Goal: Information Seeking & Learning: Learn about a topic

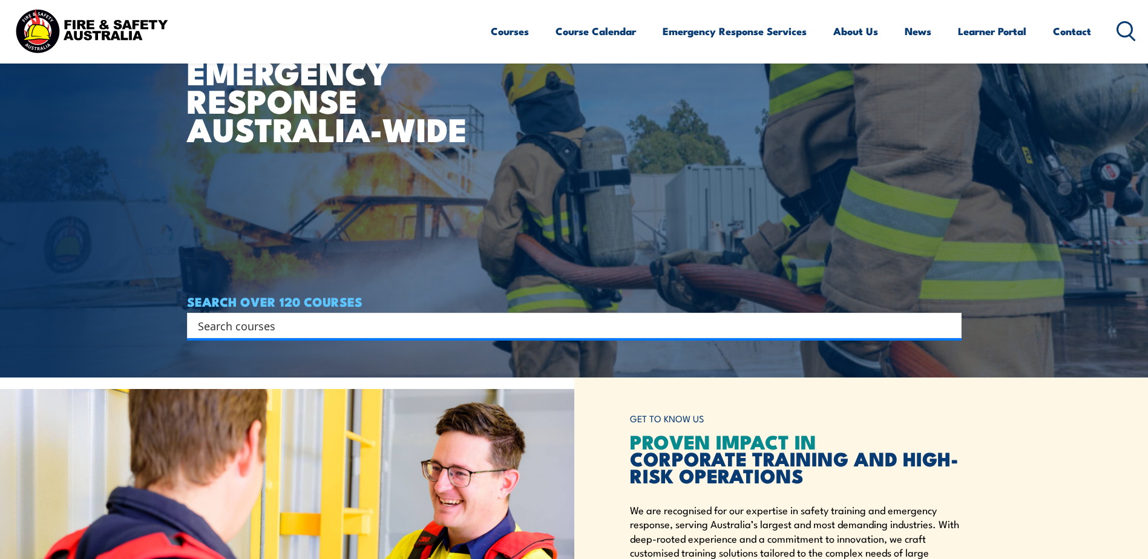
click at [356, 330] on input "Search input" at bounding box center [566, 325] width 737 height 18
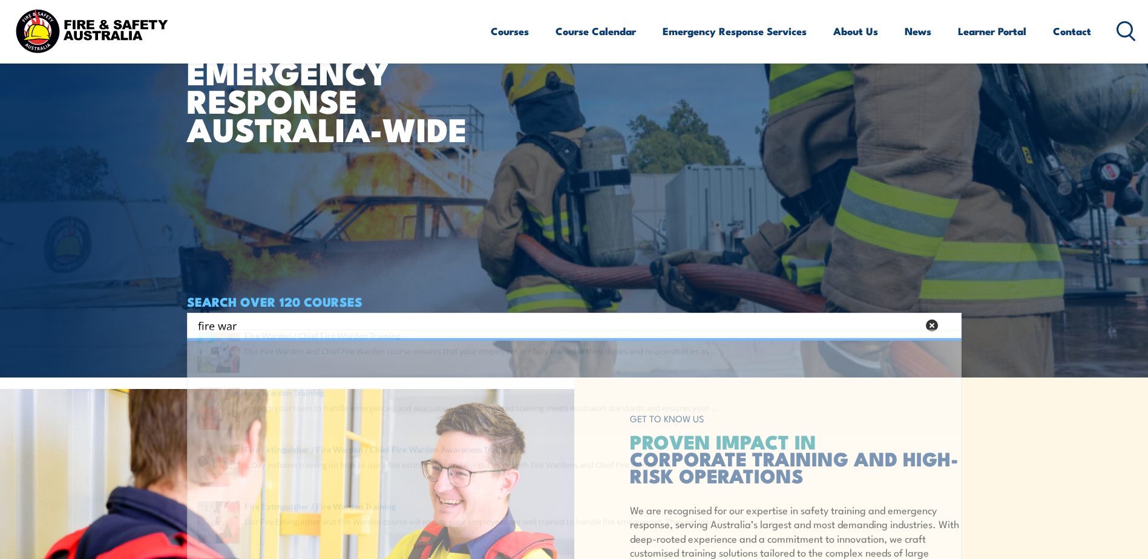
type input "fire war"
click at [326, 425] on span at bounding box center [574, 433] width 767 height 57
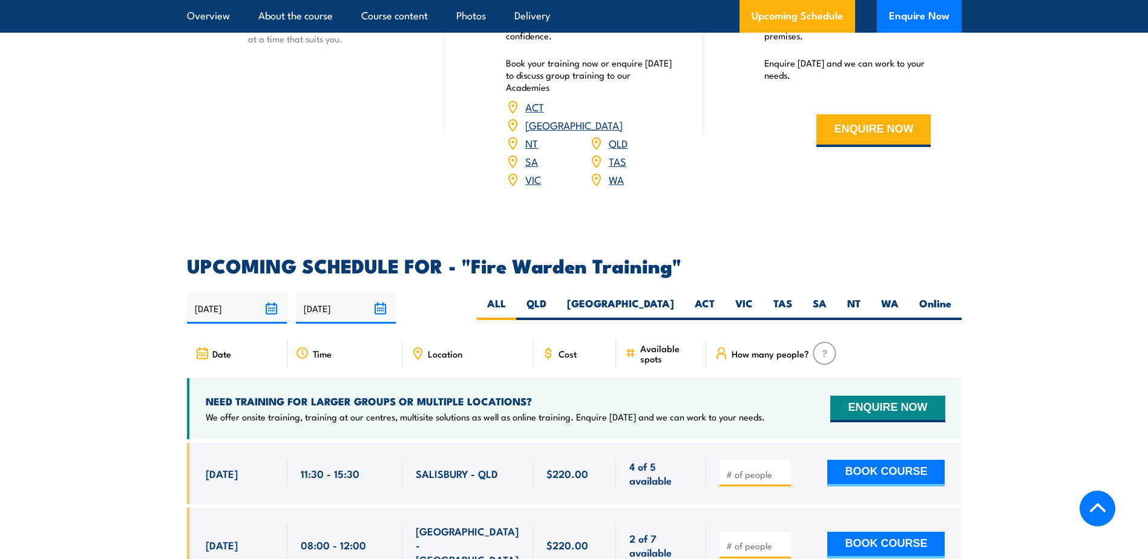
scroll to position [2117, 0]
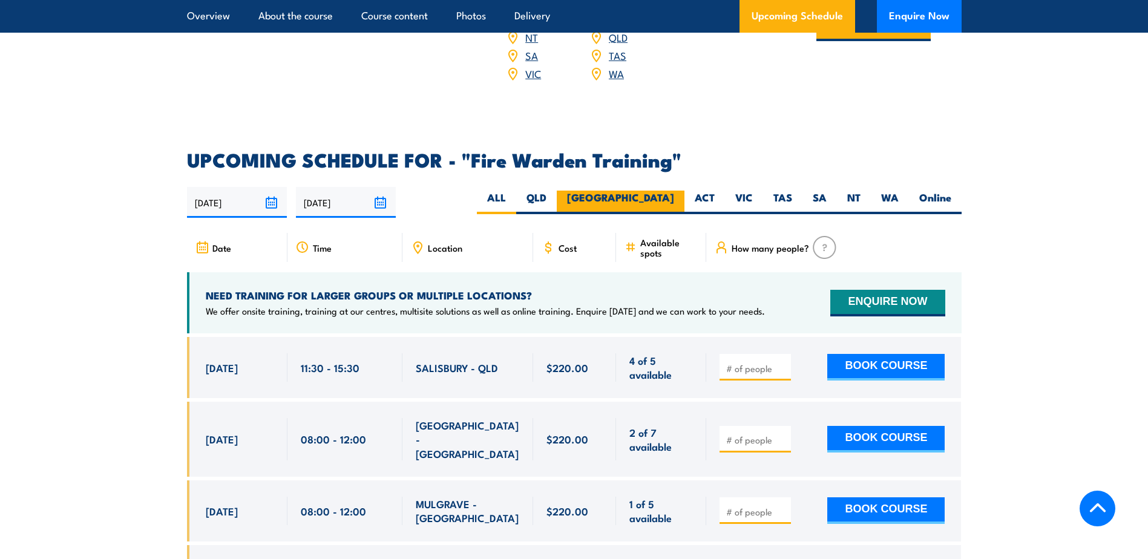
click at [651, 191] on label "NSW" at bounding box center [621, 203] width 128 height 24
click at [674, 191] on input "NSW" at bounding box center [678, 195] width 8 height 8
radio input "true"
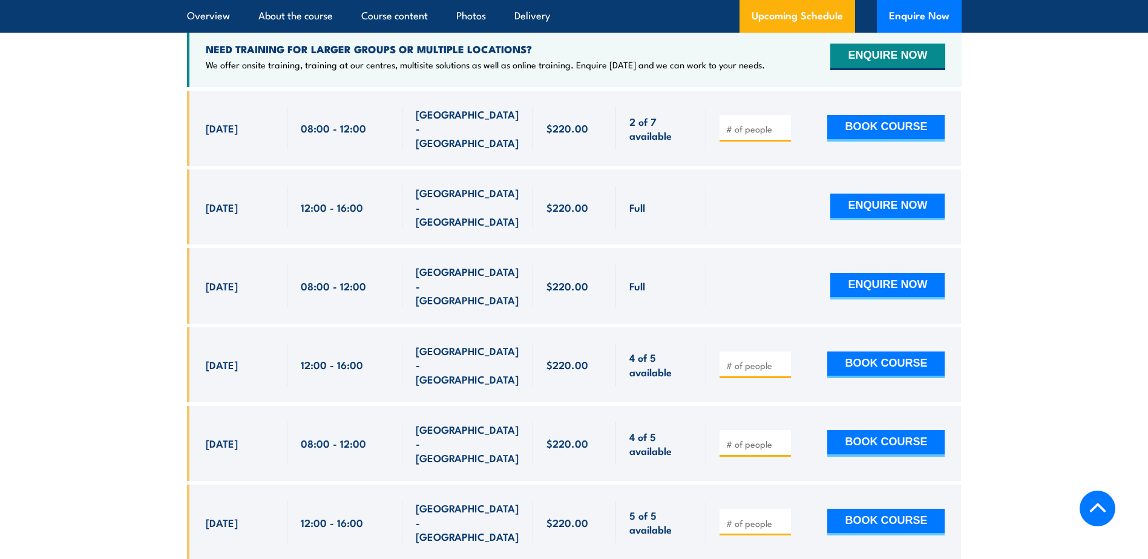
scroll to position [2371, 0]
